Goal: Find contact information: Obtain details needed to contact an individual or organization

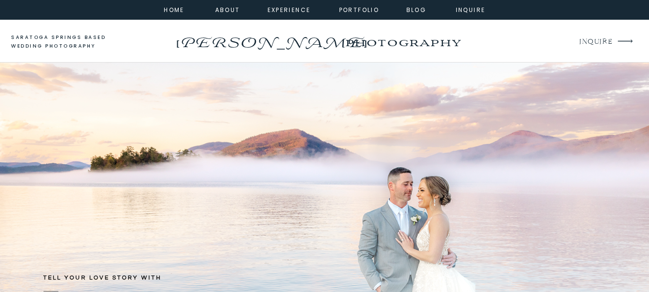
click at [80, 39] on p "saratoga springs based wedding photography" at bounding box center [67, 42] width 113 height 18
click at [183, 10] on nav "home" at bounding box center [174, 9] width 26 height 9
click at [174, 10] on nav "home" at bounding box center [174, 9] width 26 height 9
click at [223, 35] on p "[PERSON_NAME]" at bounding box center [271, 38] width 196 height 15
click at [225, 39] on p "[PERSON_NAME]" at bounding box center [271, 38] width 196 height 15
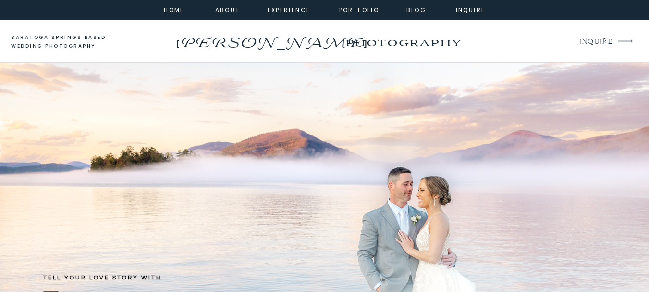
click at [224, 41] on p "[PERSON_NAME]" at bounding box center [271, 38] width 196 height 15
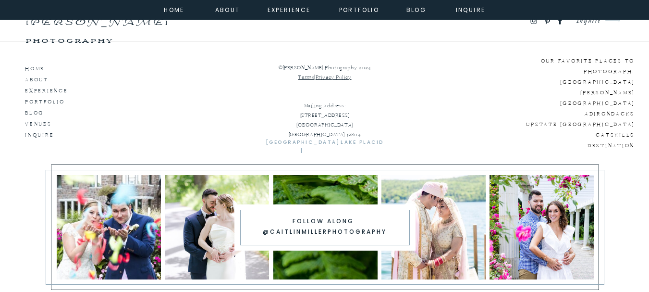
scroll to position [6419, 0]
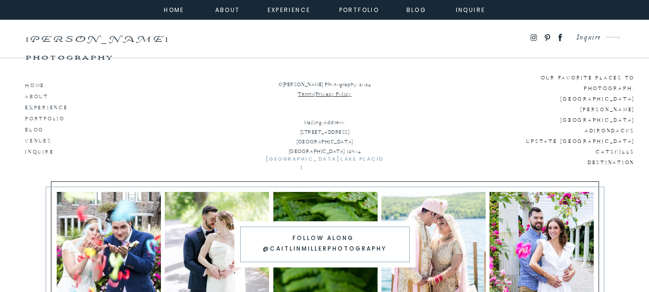
click at [560, 37] on icon at bounding box center [560, 37] width 4 height 7
click at [464, 9] on nav "inquire" at bounding box center [471, 9] width 35 height 9
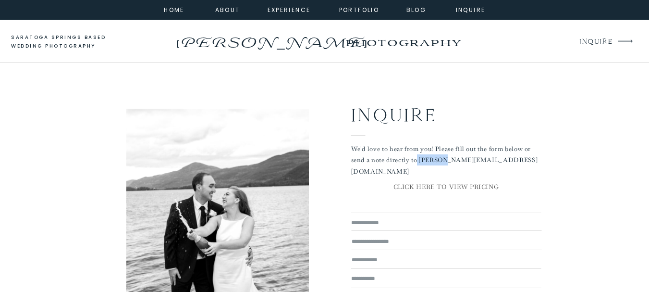
drag, startPoint x: 420, startPoint y: 157, endPoint x: 440, endPoint y: 162, distance: 21.2
click at [440, 162] on p "We'd love to hear from you! Please fill out the form below or send a note direc…" at bounding box center [446, 156] width 190 height 27
copy p "[PERSON_NAME]"
click at [443, 109] on h2 "Inquire" at bounding box center [430, 112] width 158 height 24
drag, startPoint x: 421, startPoint y: 160, endPoint x: 539, endPoint y: 158, distance: 117.3
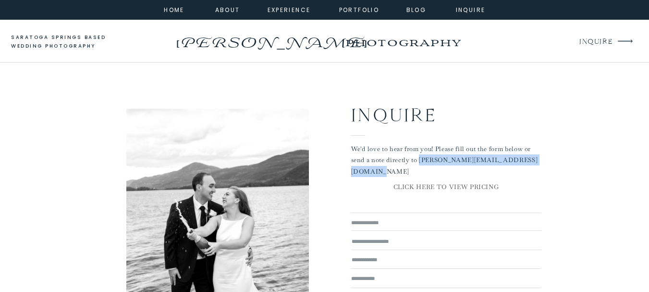
click at [539, 158] on p "We'd love to hear from you! Please fill out the form below or send a note direc…" at bounding box center [446, 156] width 190 height 27
copy p "[PERSON_NAME][EMAIL_ADDRESS][DOMAIN_NAME]"
